Goal: Task Accomplishment & Management: Complete application form

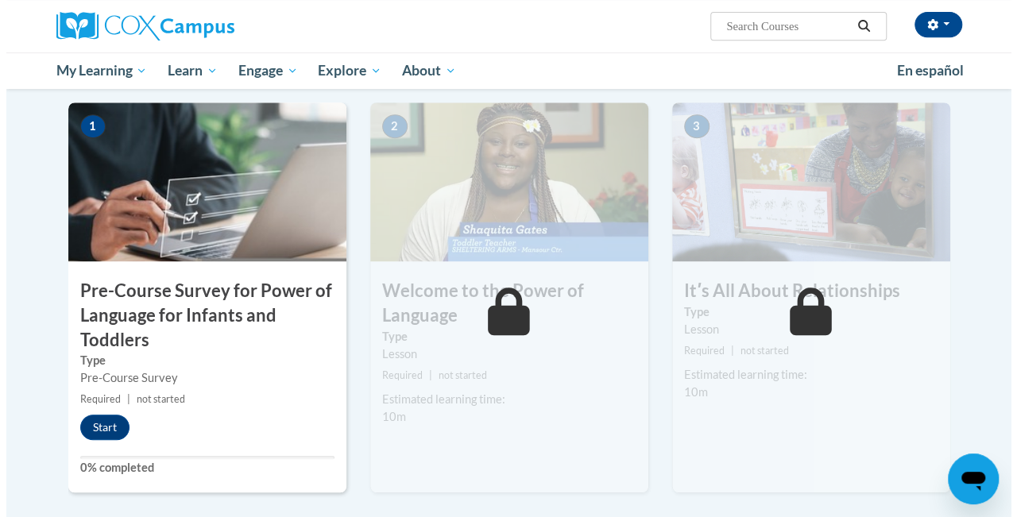
scroll to position [350, 0]
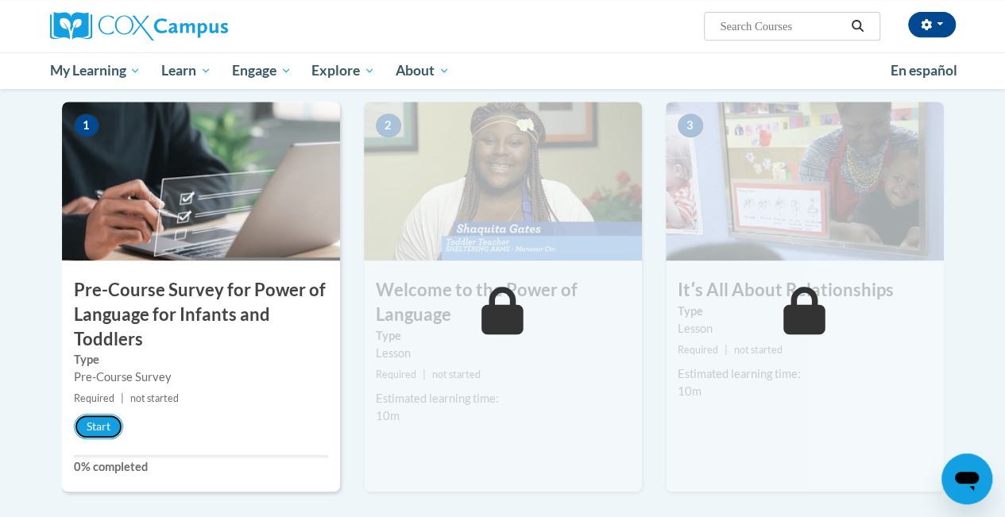
click at [87, 434] on button "Start" at bounding box center [98, 426] width 49 height 25
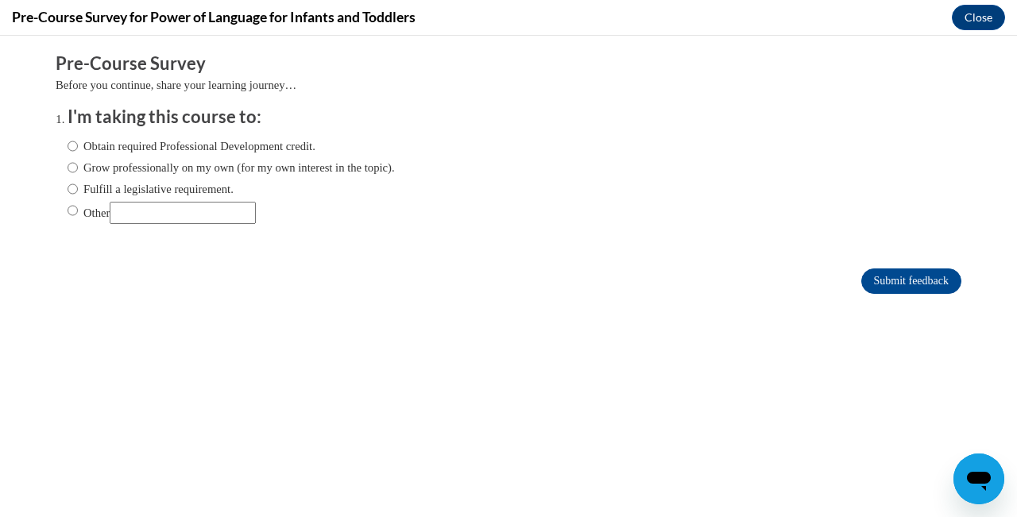
scroll to position [0, 0]
click at [302, 153] on label "Obtain required Professional Development credit." at bounding box center [192, 145] width 248 height 17
click at [78, 153] on input "Obtain required Professional Development credit." at bounding box center [73, 145] width 10 height 17
radio input "true"
click at [904, 291] on input "Submit feedback" at bounding box center [911, 281] width 100 height 25
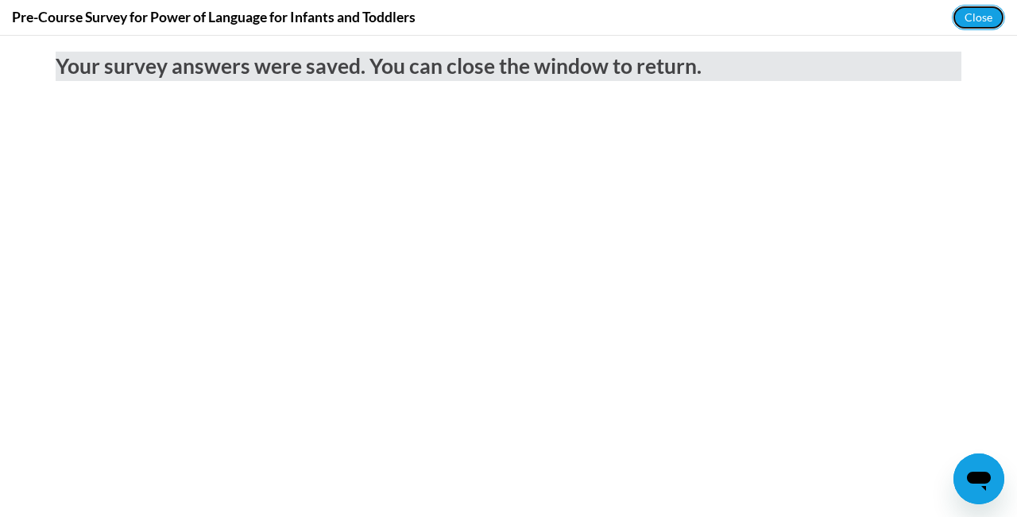
click at [984, 22] on button "Close" at bounding box center [978, 17] width 53 height 25
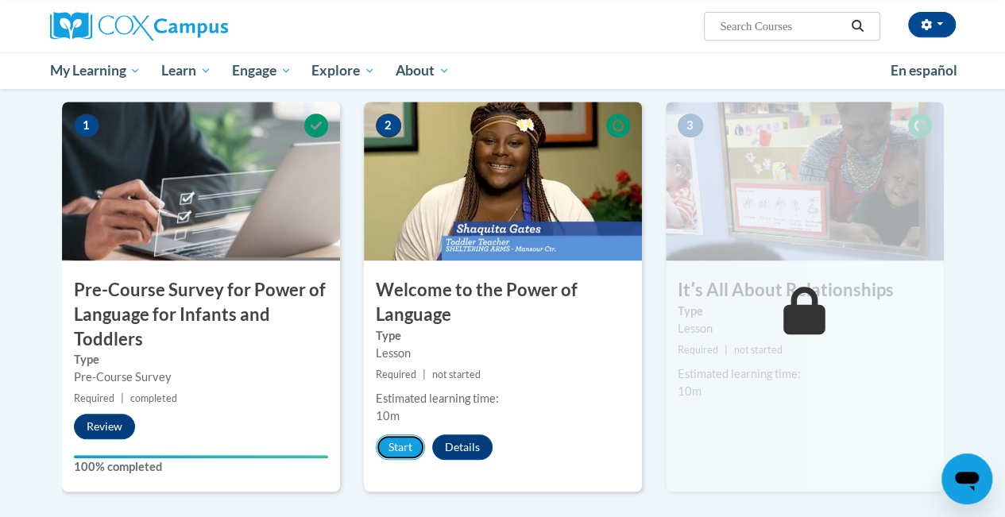
click at [396, 445] on button "Start" at bounding box center [400, 447] width 49 height 25
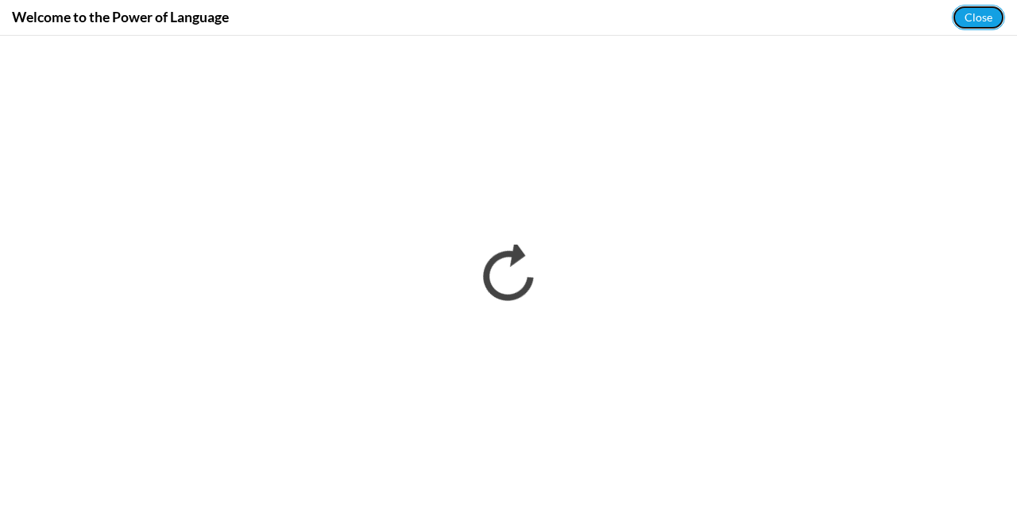
click at [980, 17] on button "Close" at bounding box center [978, 17] width 53 height 25
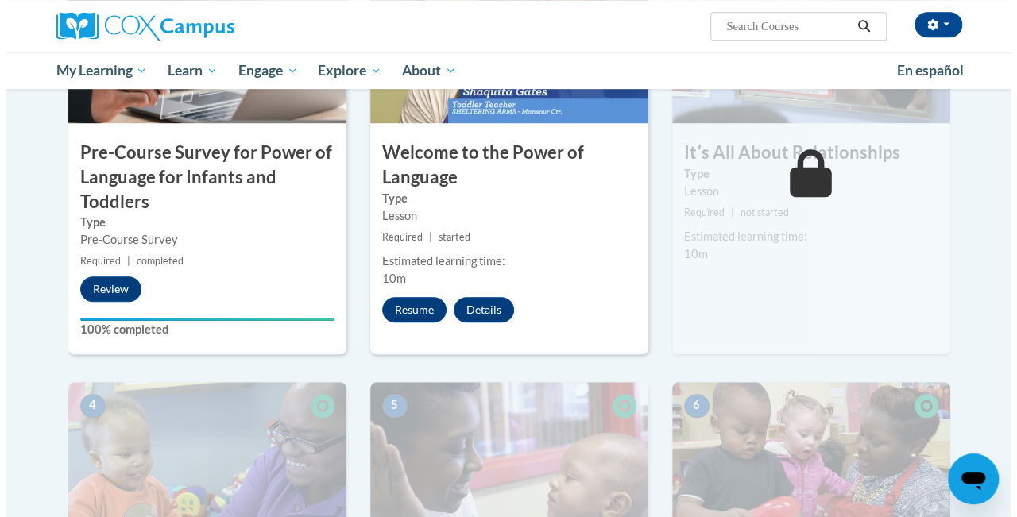
scroll to position [492, 0]
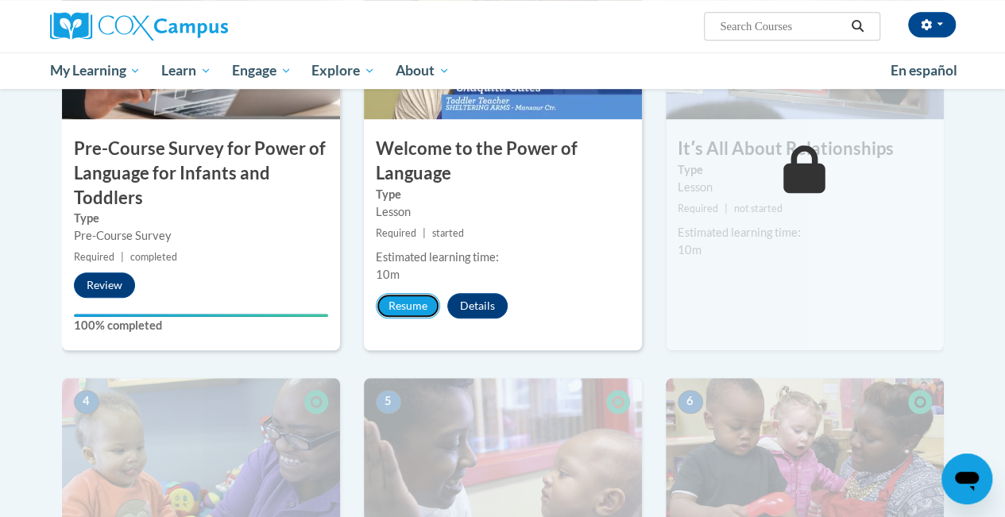
click at [408, 313] on button "Resume" at bounding box center [408, 305] width 64 height 25
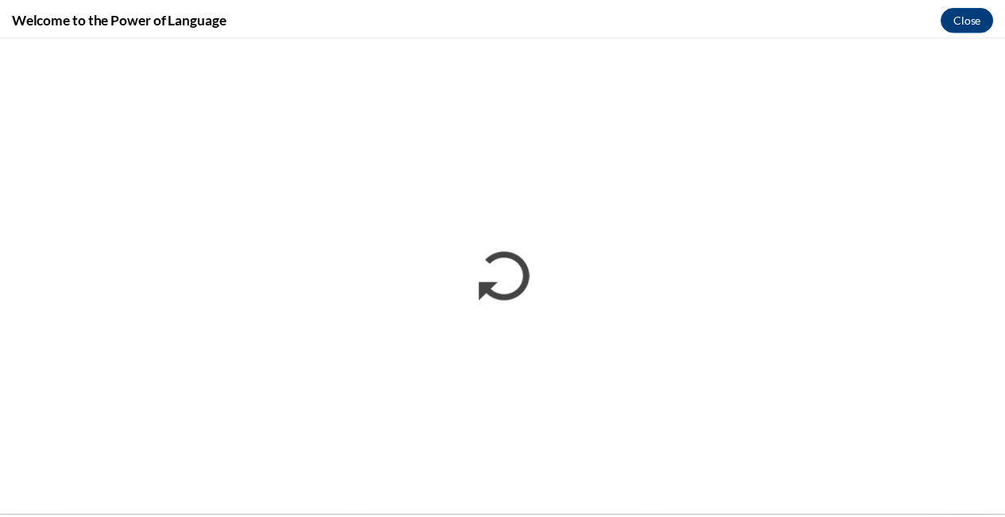
scroll to position [0, 0]
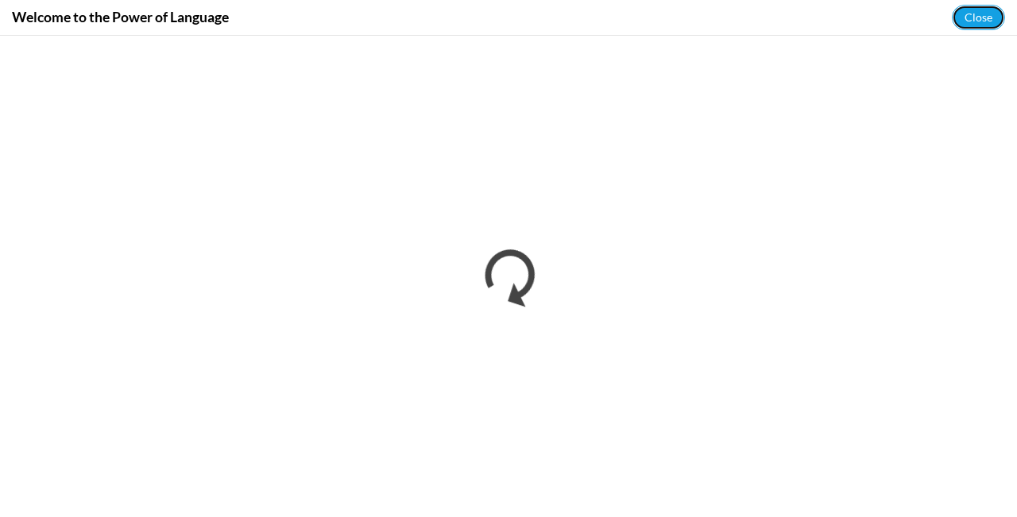
click at [973, 19] on button "Close" at bounding box center [978, 17] width 53 height 25
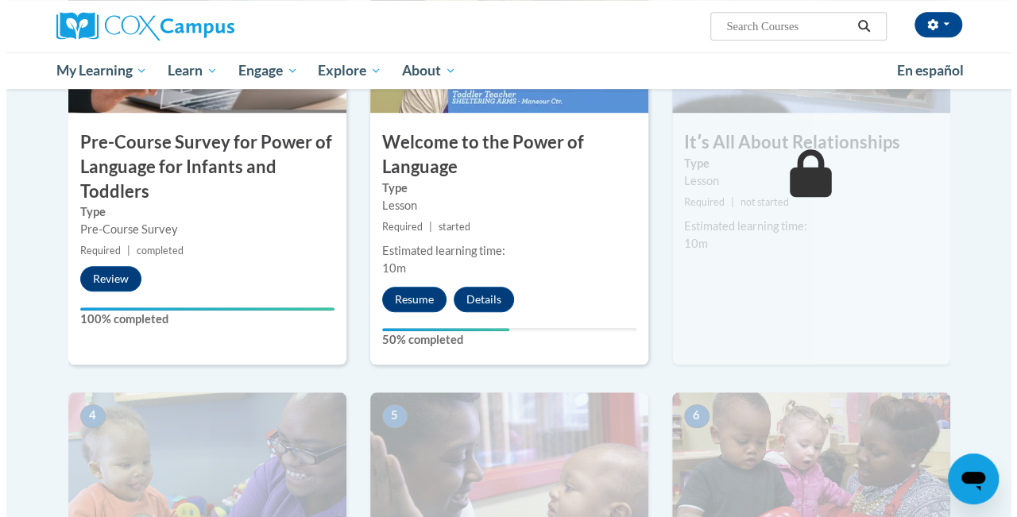
scroll to position [495, 0]
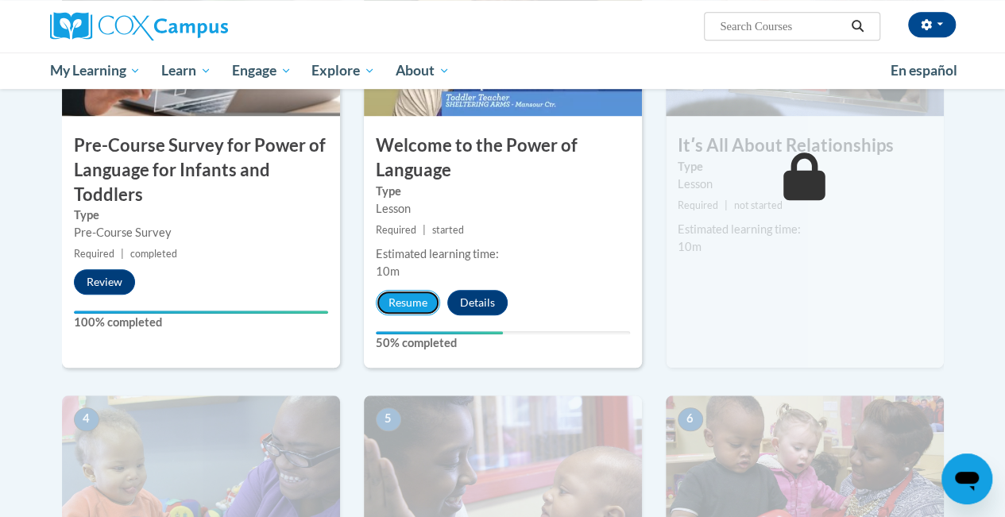
click at [407, 302] on button "Resume" at bounding box center [408, 302] width 64 height 25
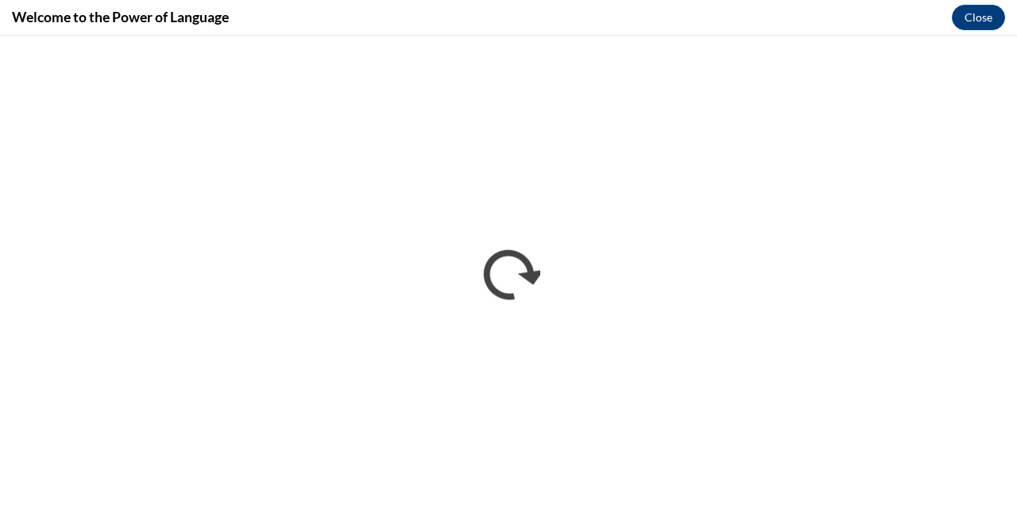
scroll to position [0, 0]
click at [979, 16] on button "Close" at bounding box center [978, 17] width 53 height 25
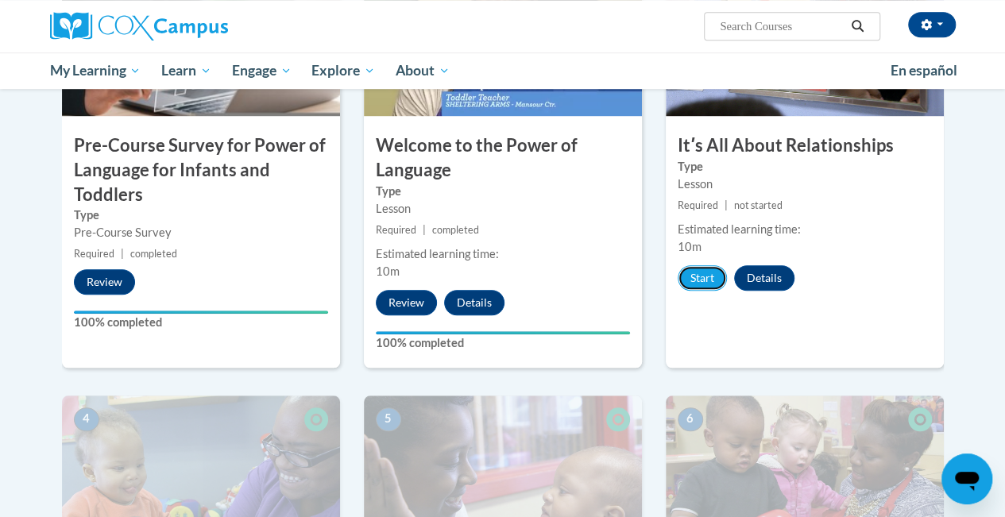
click at [697, 288] on button "Start" at bounding box center [702, 277] width 49 height 25
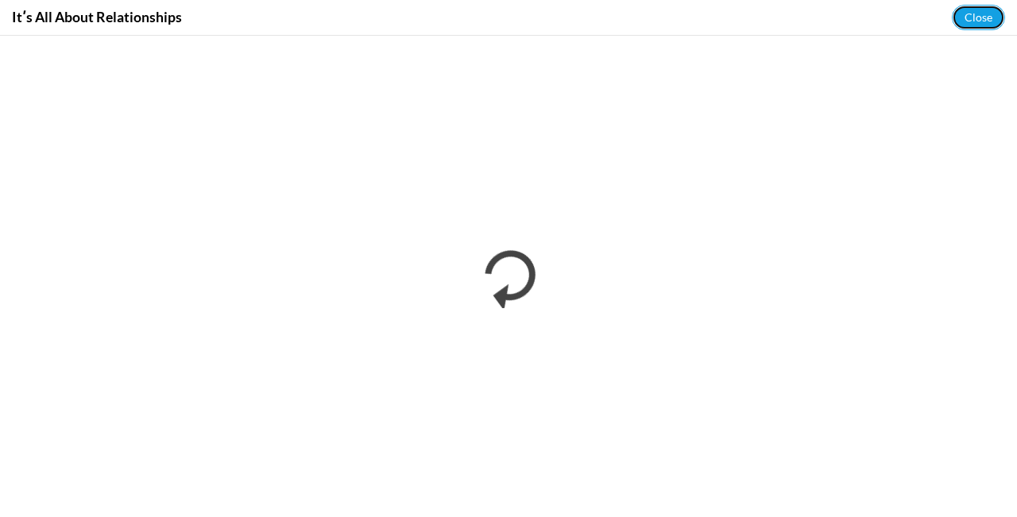
click at [976, 6] on button "Close" at bounding box center [978, 17] width 53 height 25
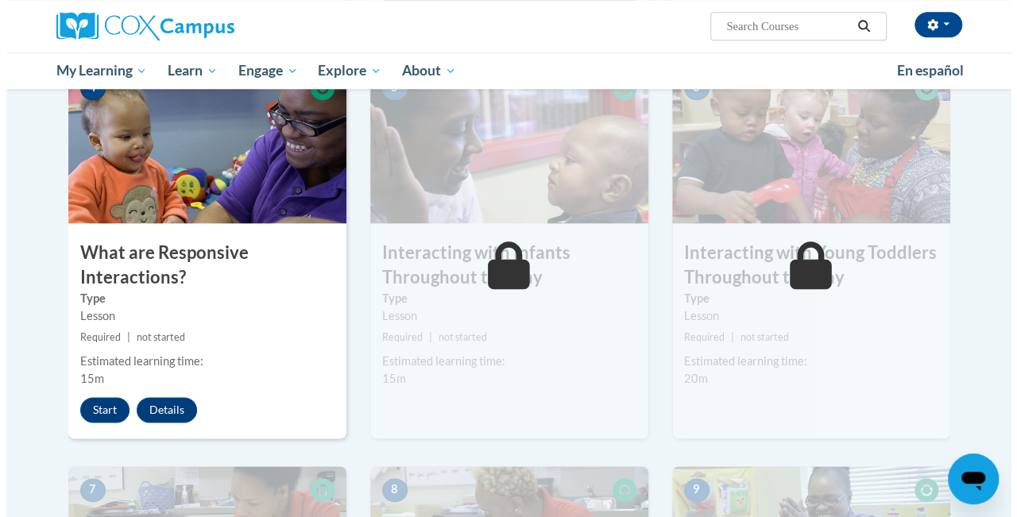
scroll to position [887, 0]
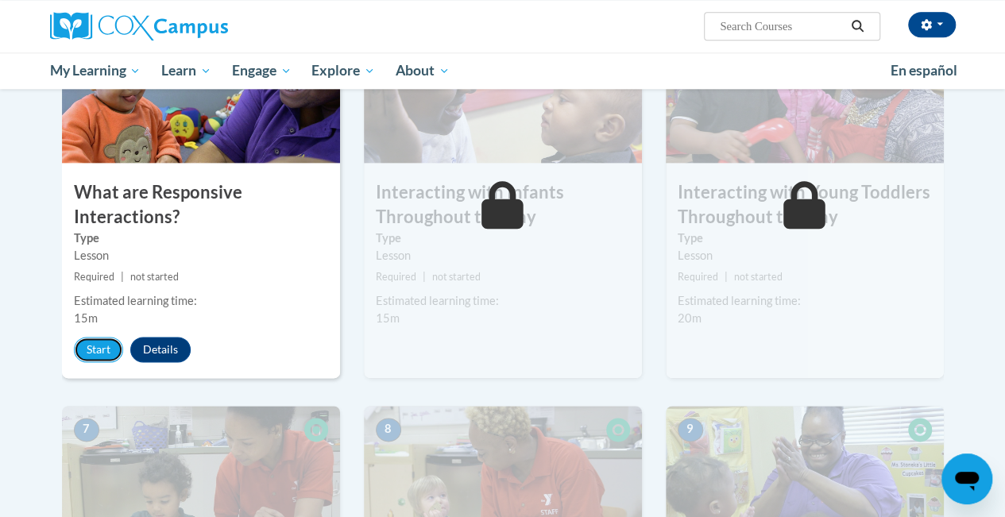
click at [93, 358] on button "Start" at bounding box center [98, 349] width 49 height 25
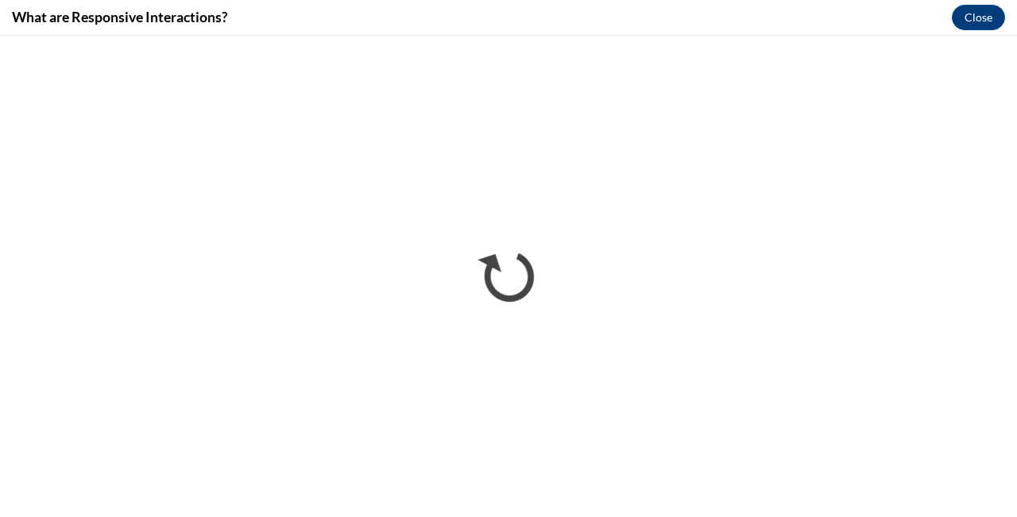
scroll to position [0, 0]
